Goal: Task Accomplishment & Management: Complete application form

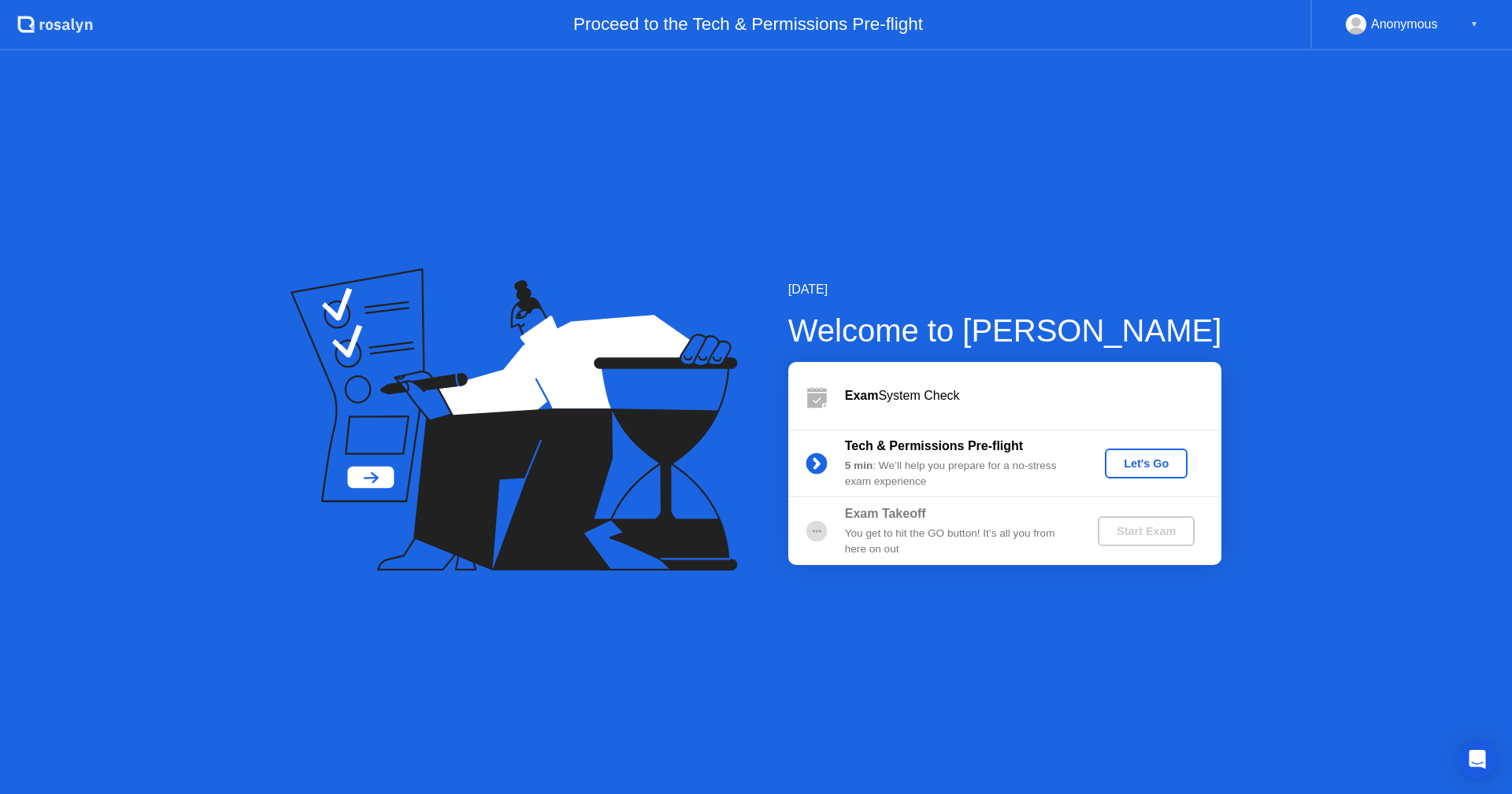
click at [1165, 476] on button "Let's Go" at bounding box center [1146, 464] width 82 height 30
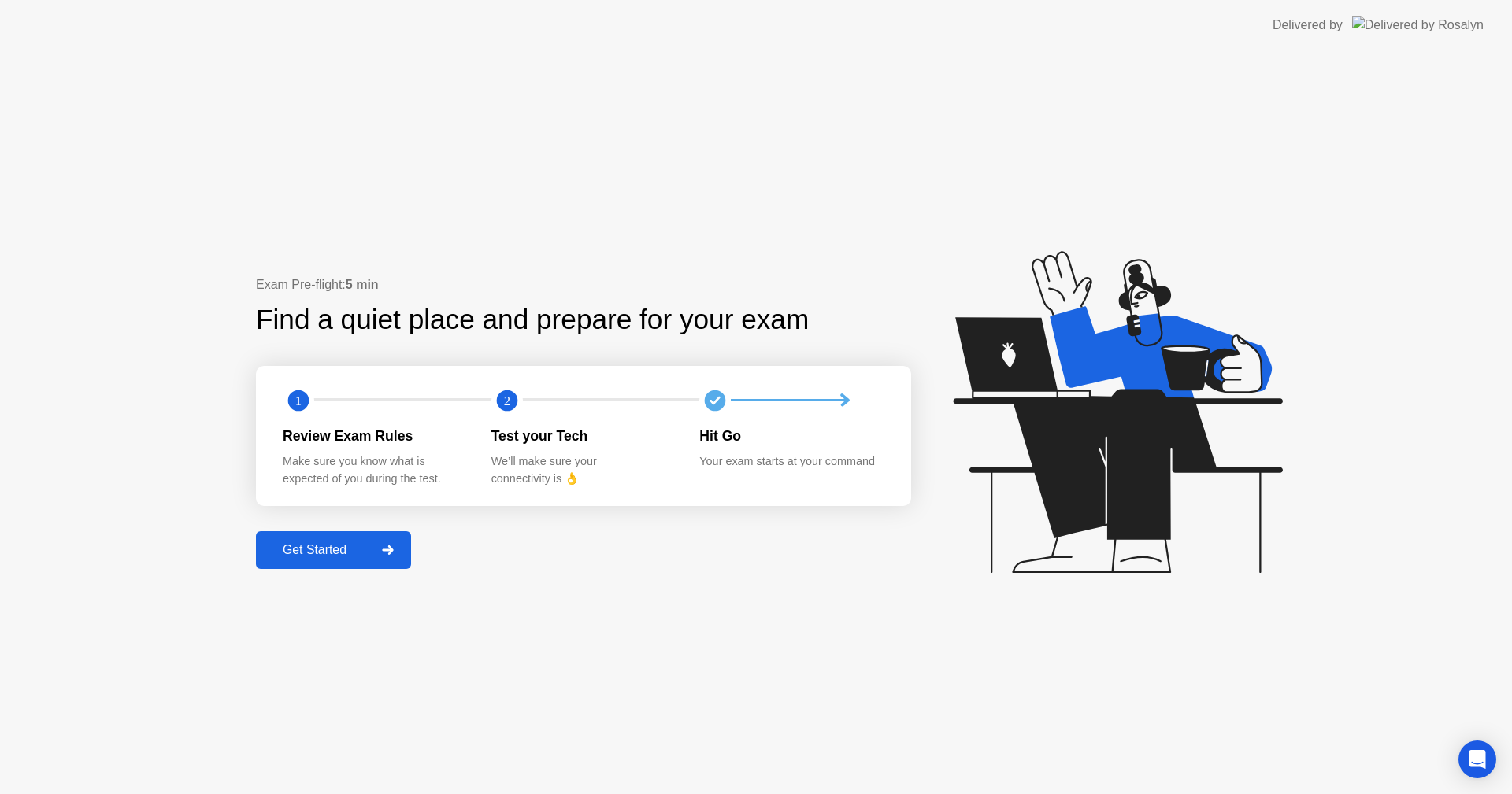
click at [313, 557] on div "Get Started" at bounding box center [314, 549] width 108 height 14
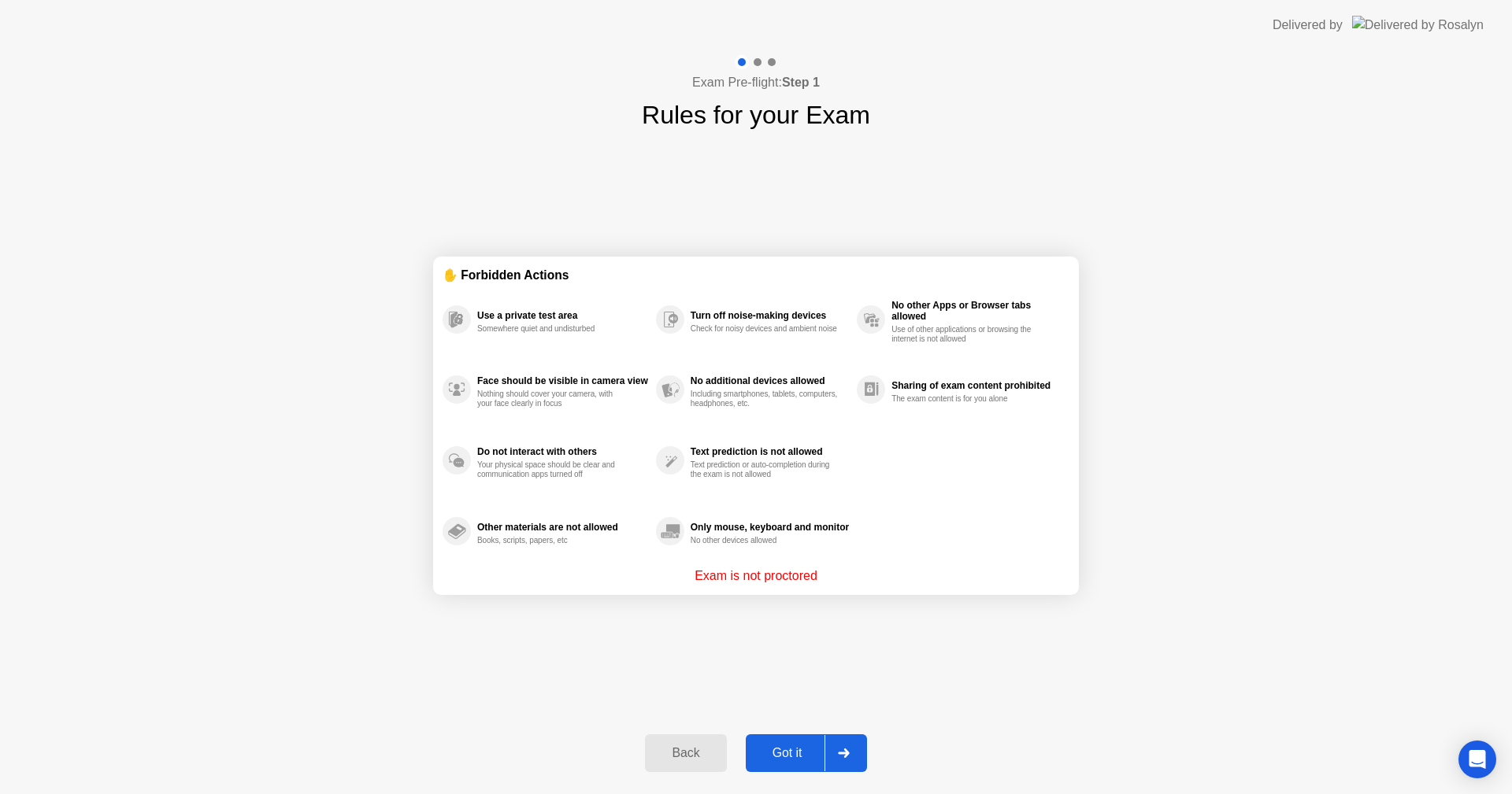
click at [801, 748] on div "Got it" at bounding box center [788, 753] width 74 height 14
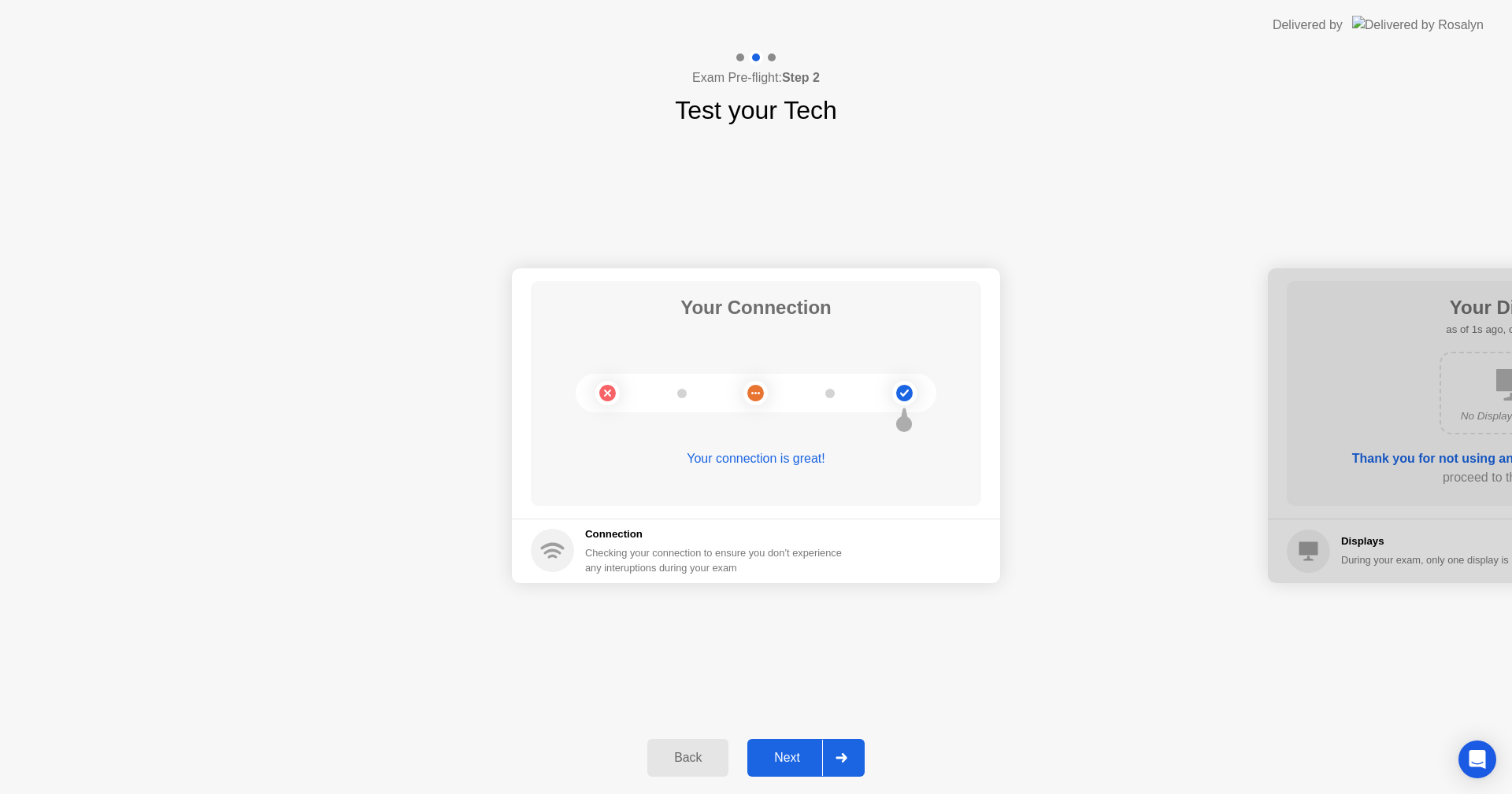
click at [808, 741] on button "Next" at bounding box center [806, 758] width 118 height 38
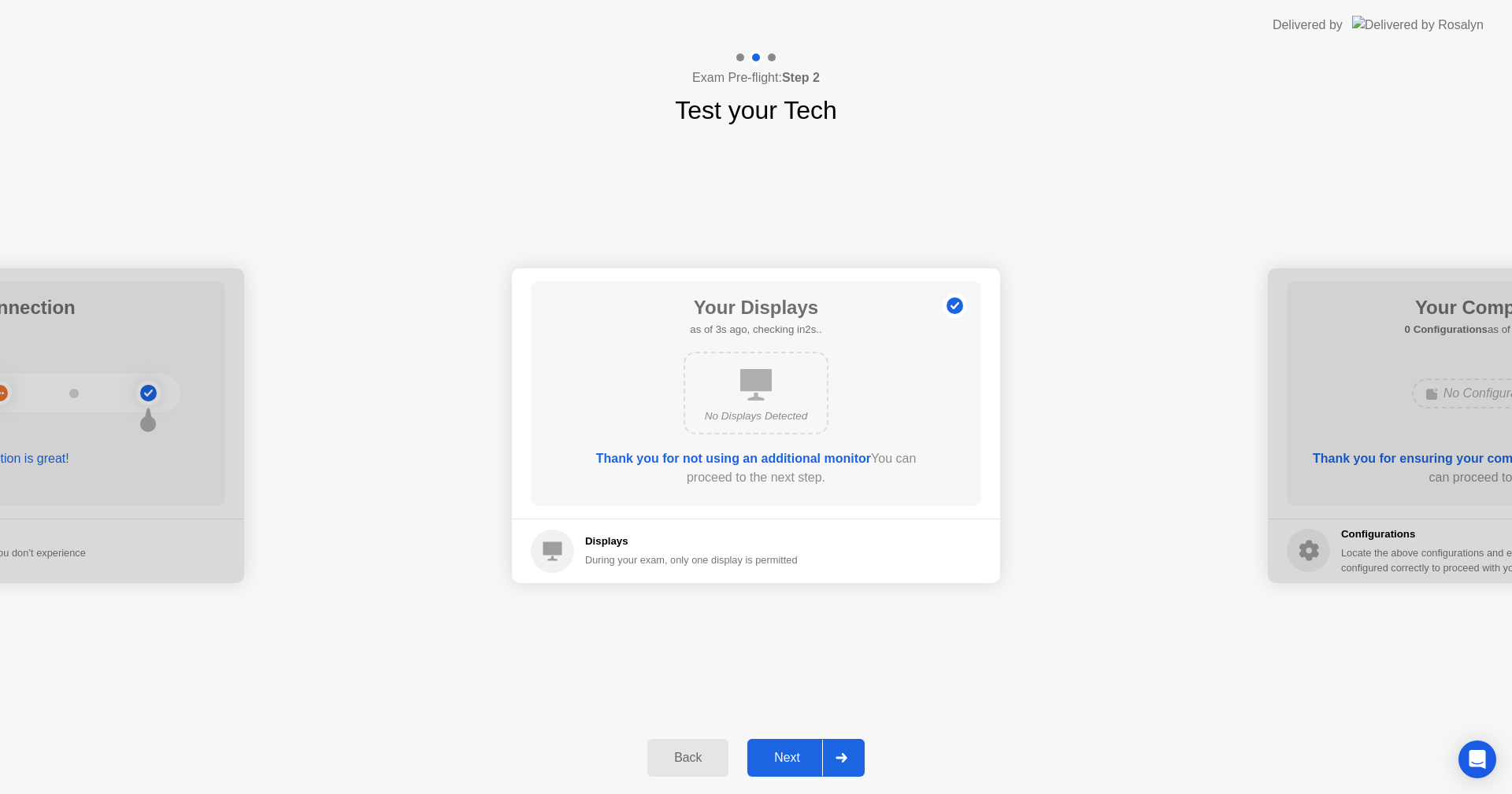
click at [808, 738] on div "Back Next" at bounding box center [756, 758] width 1512 height 72
click at [806, 751] on div "Next" at bounding box center [787, 758] width 70 height 14
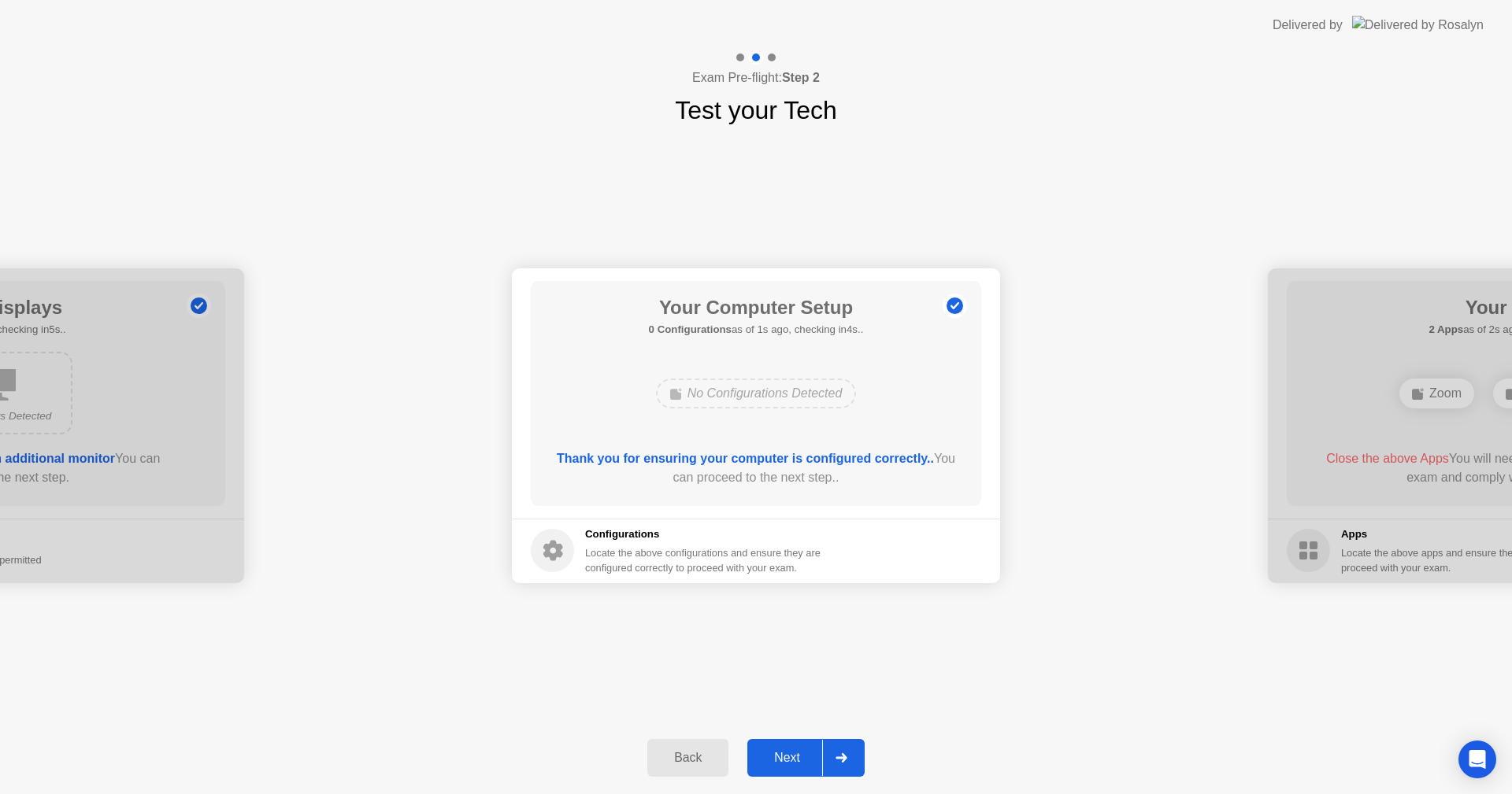
click at [806, 751] on div "Next" at bounding box center [787, 758] width 70 height 14
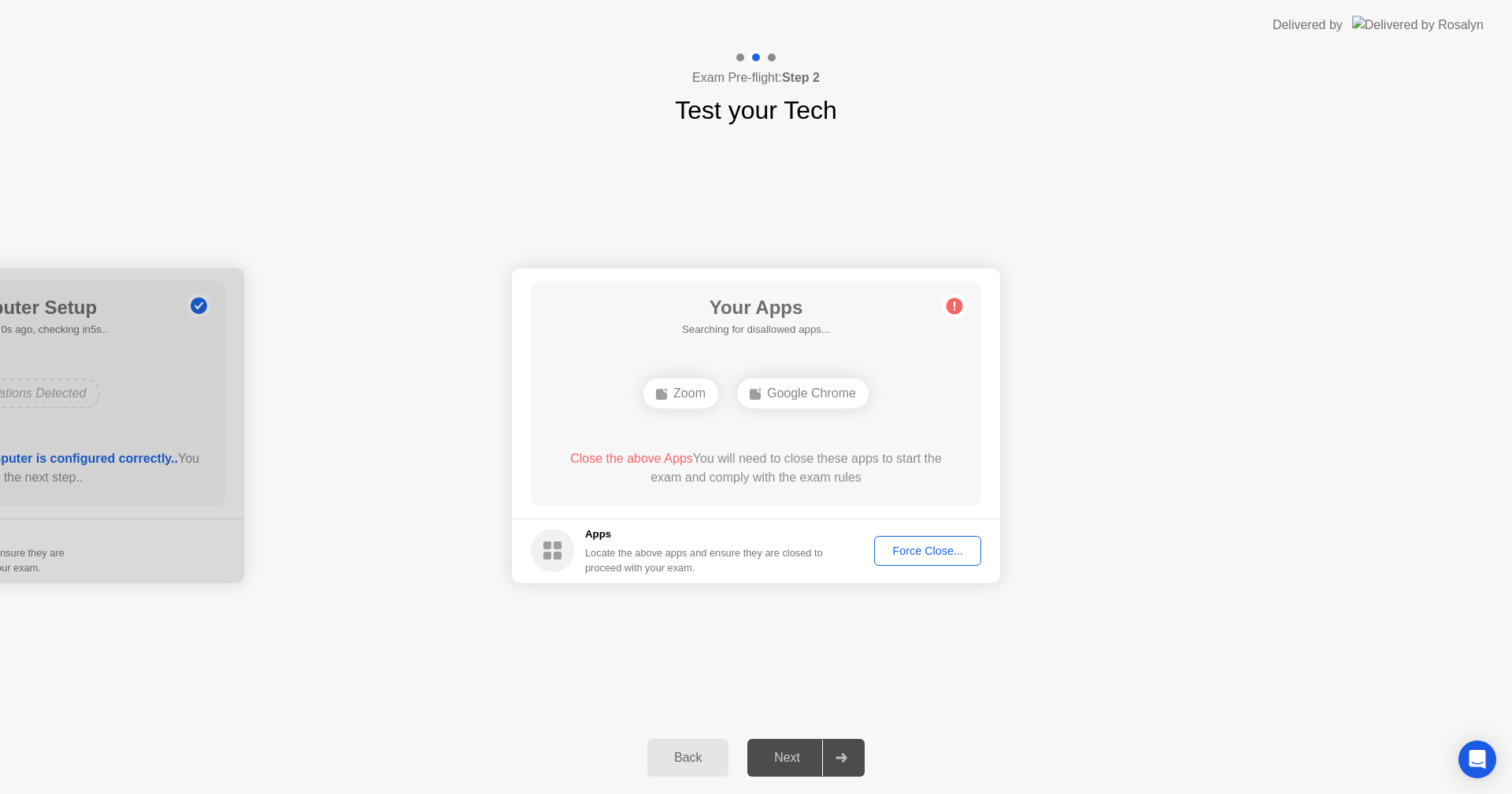
click at [935, 539] on button "Force Close..." at bounding box center [927, 551] width 107 height 30
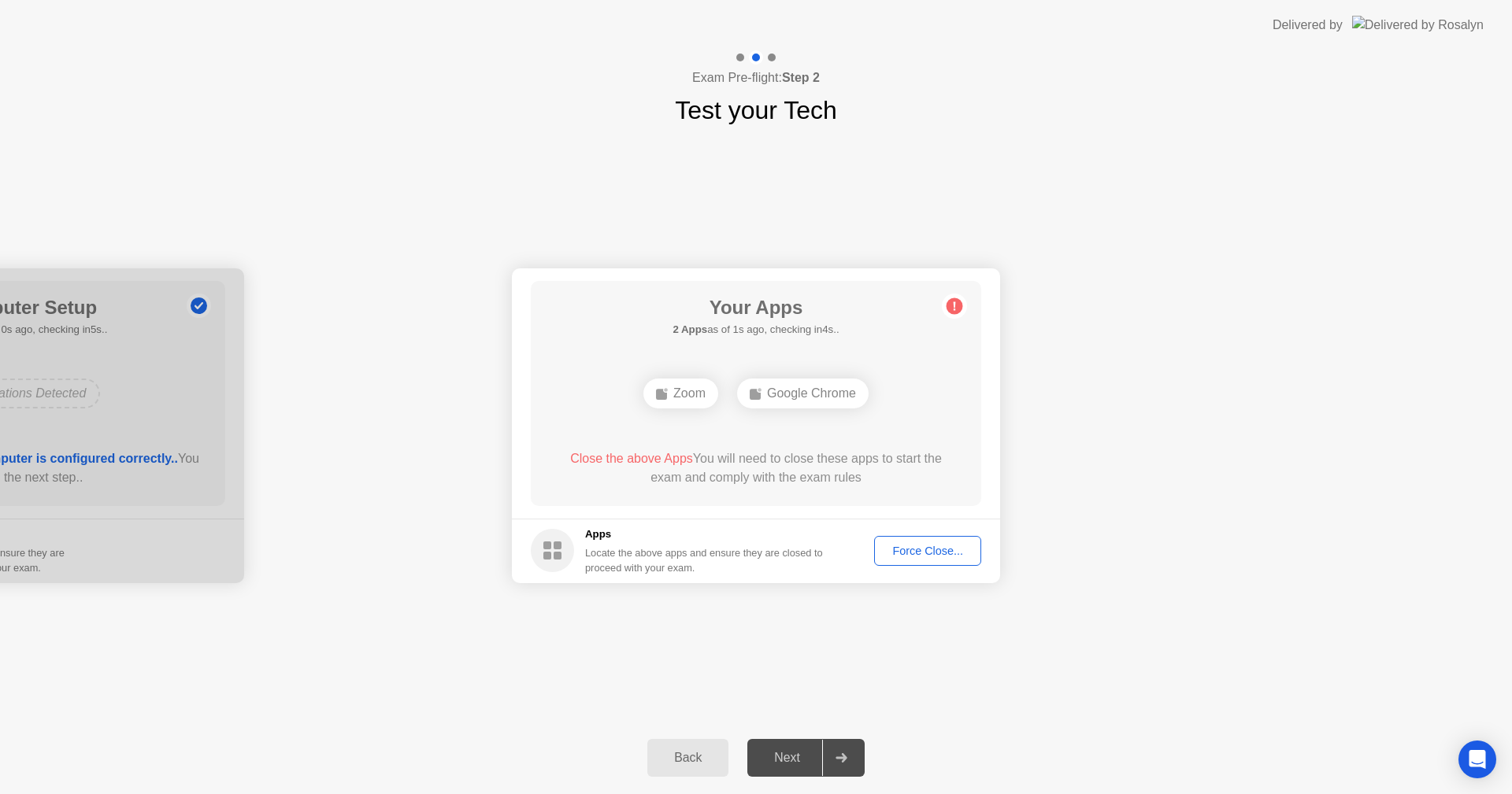
click at [942, 560] on button "Force Close..." at bounding box center [927, 551] width 107 height 30
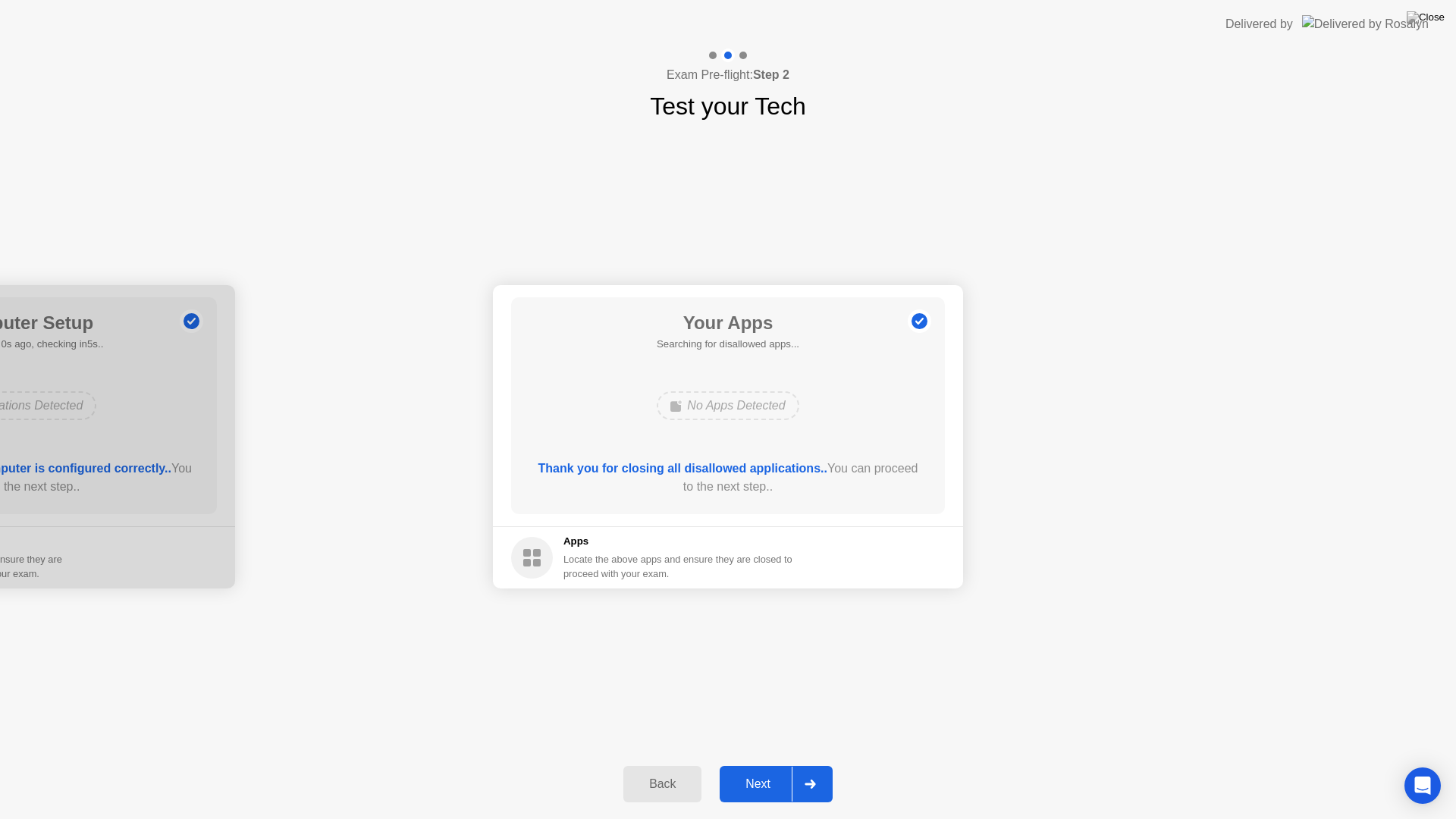
click at [808, 764] on icon at bounding box center [809, 783] width 11 height 9
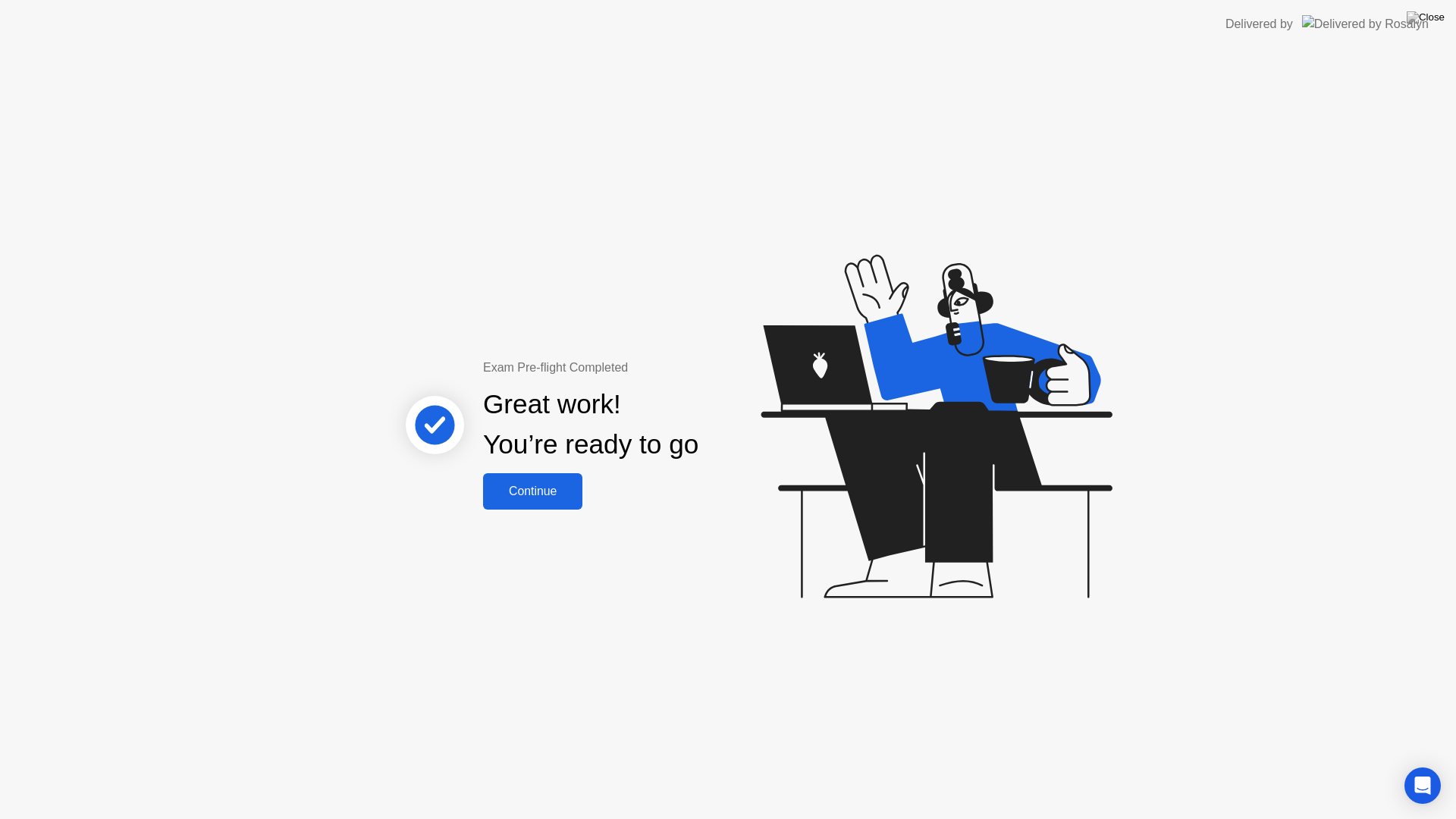
click at [515, 480] on button "Continue" at bounding box center [533, 491] width 100 height 36
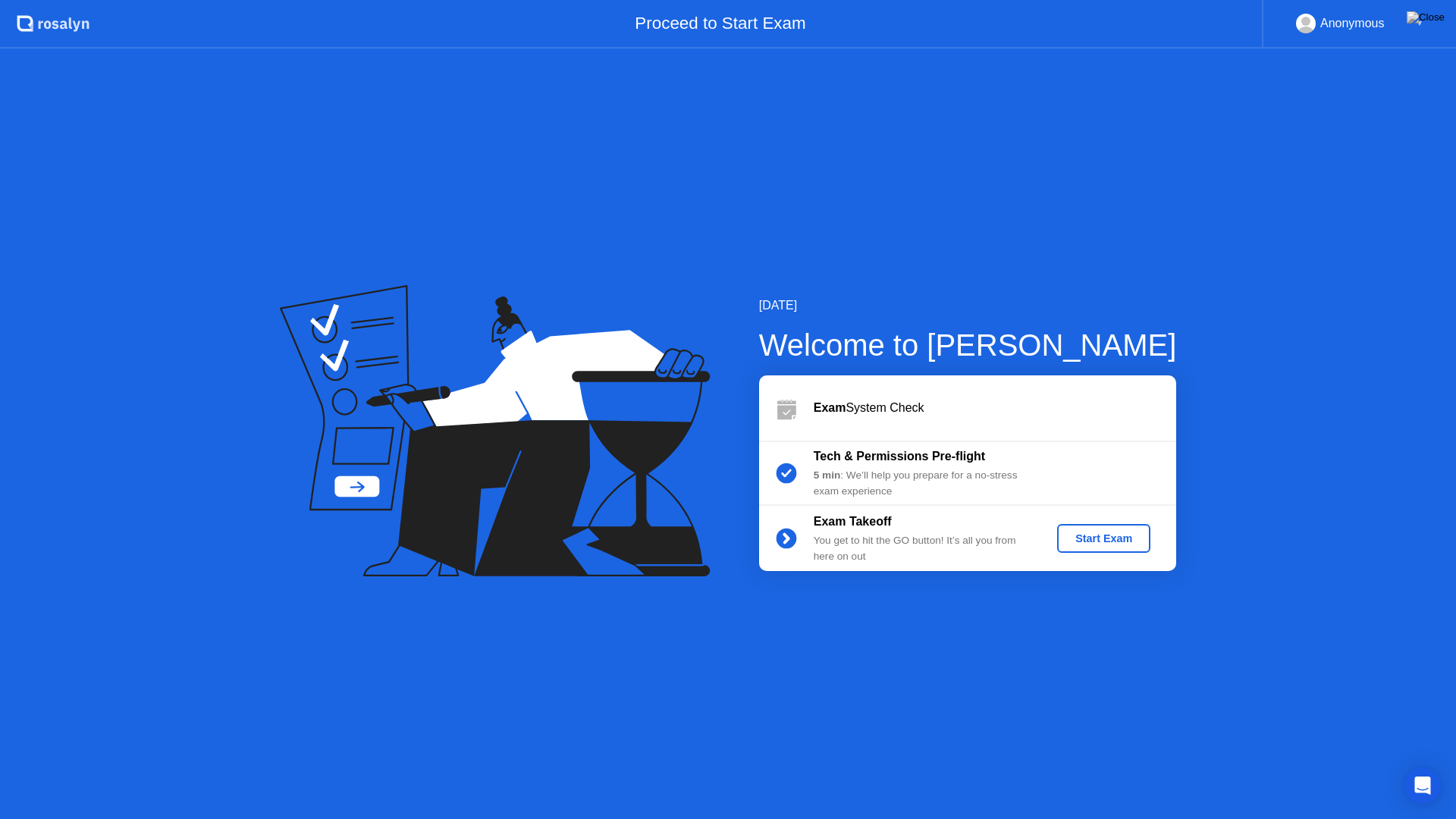
click at [1113, 541] on div "Start Exam" at bounding box center [1104, 538] width 81 height 12
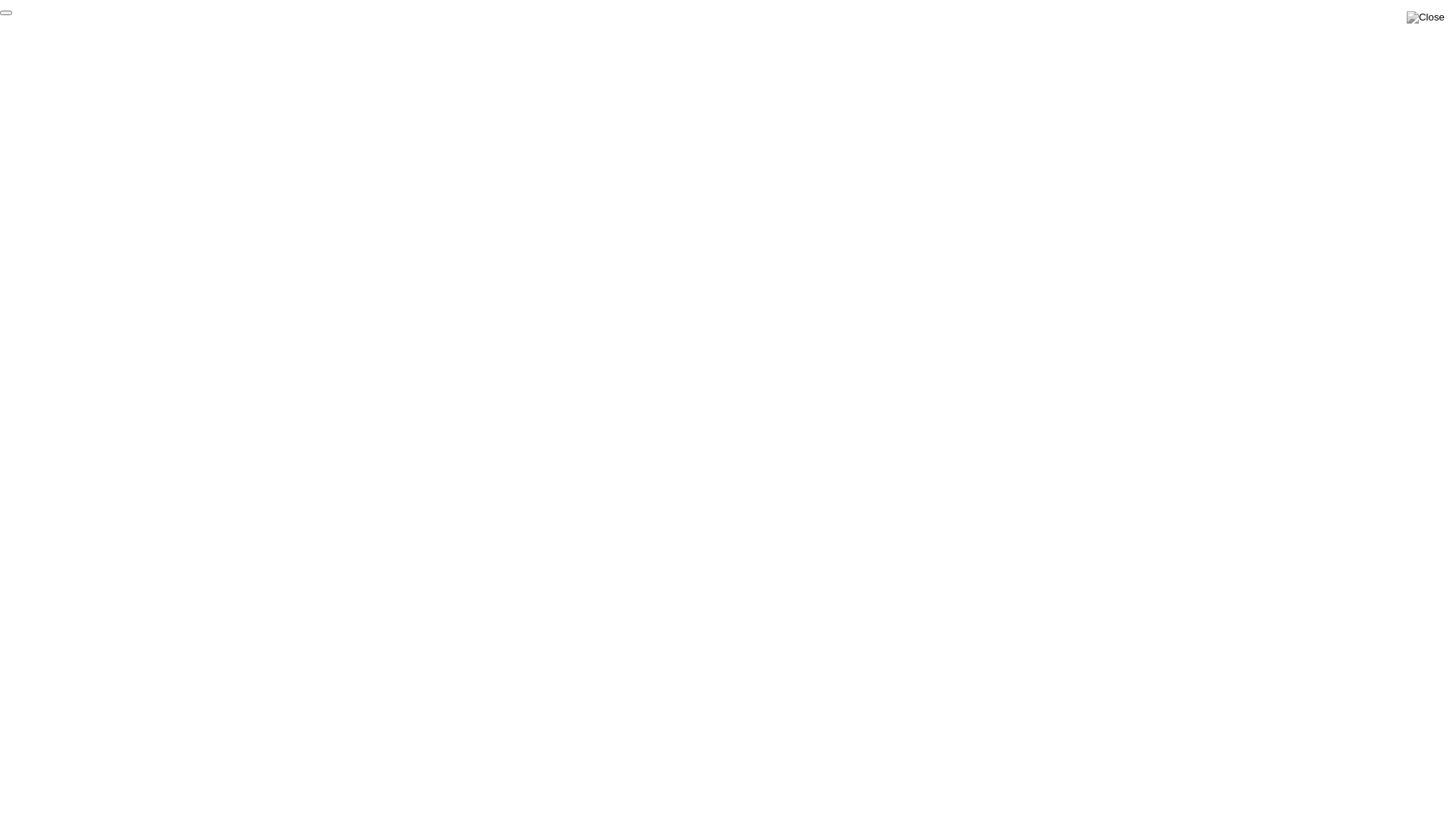
click div "End Proctoring Session"
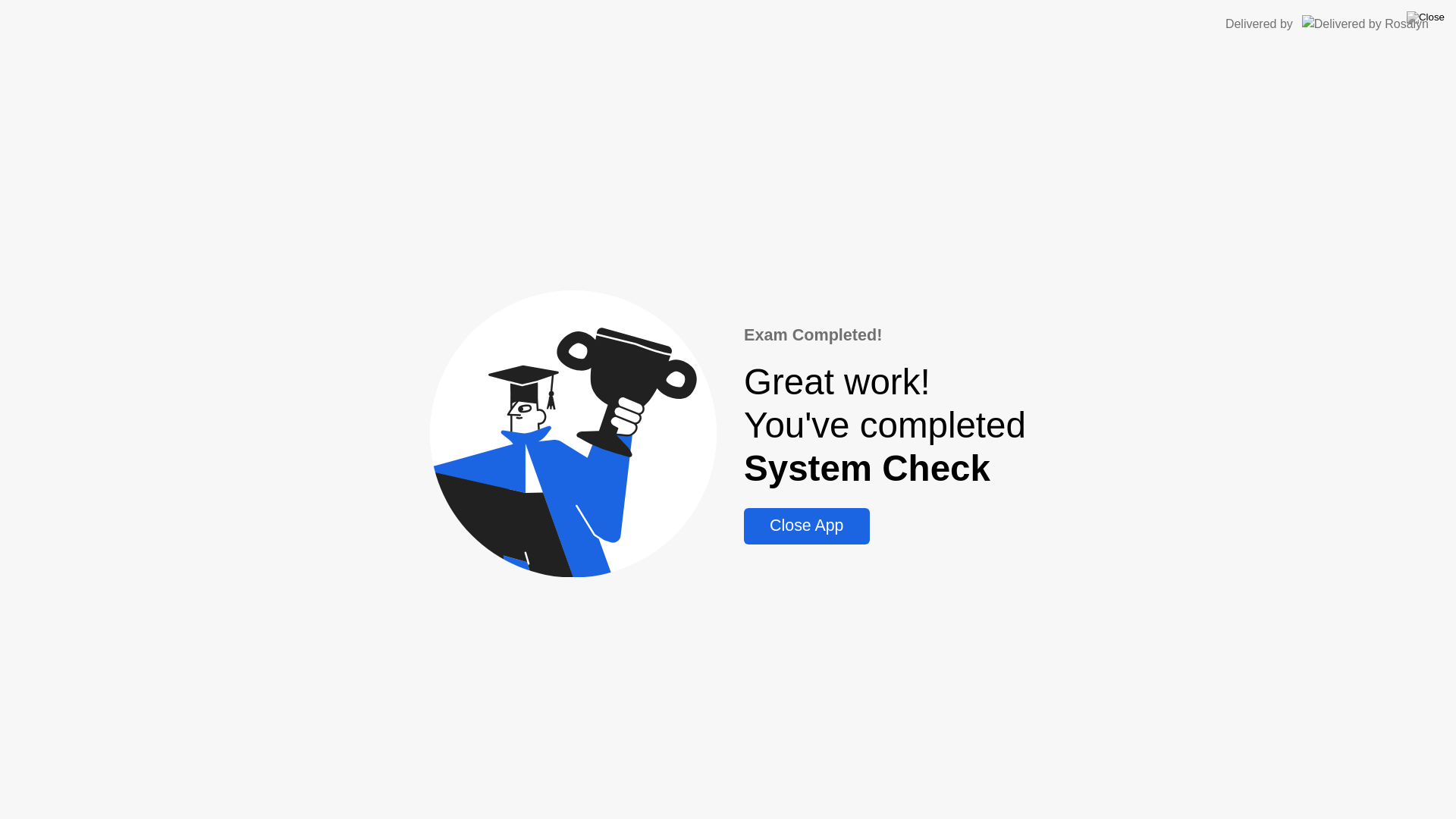
click at [824, 530] on div "Close App" at bounding box center [806, 525] width 116 height 19
